Goal: Check status: Check status

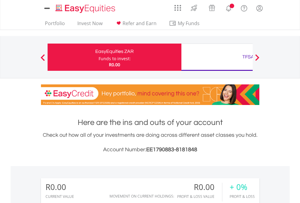
scroll to position [58, 95]
click at [98, 57] on div "Funds to invest:" at bounding box center [114, 59] width 32 height 6
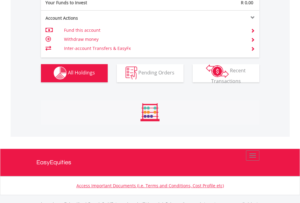
scroll to position [600, 0]
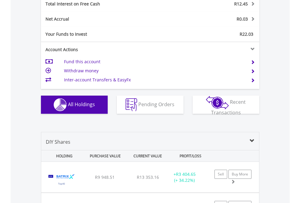
scroll to position [698, 0]
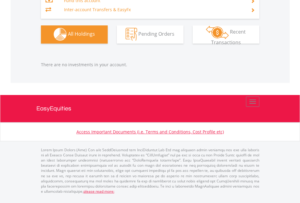
scroll to position [58, 95]
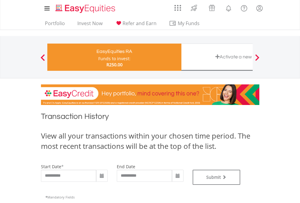
type input "**********"
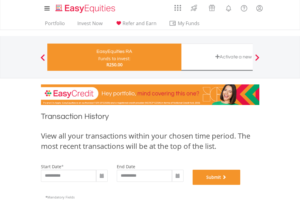
click at [240, 185] on button "Submit" at bounding box center [216, 177] width 48 height 15
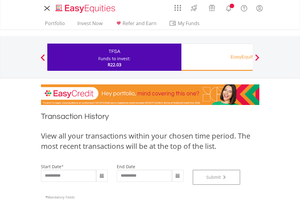
scroll to position [246, 0]
click at [217, 57] on div "EasyEquities RA" at bounding box center [248, 57] width 126 height 8
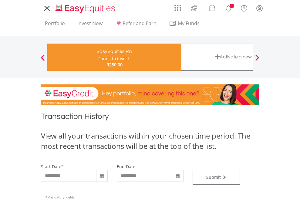
type input "**********"
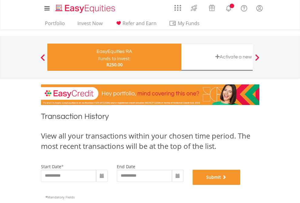
click at [240, 185] on button "Submit" at bounding box center [216, 177] width 48 height 15
